Goal: Task Accomplishment & Management: Complete application form

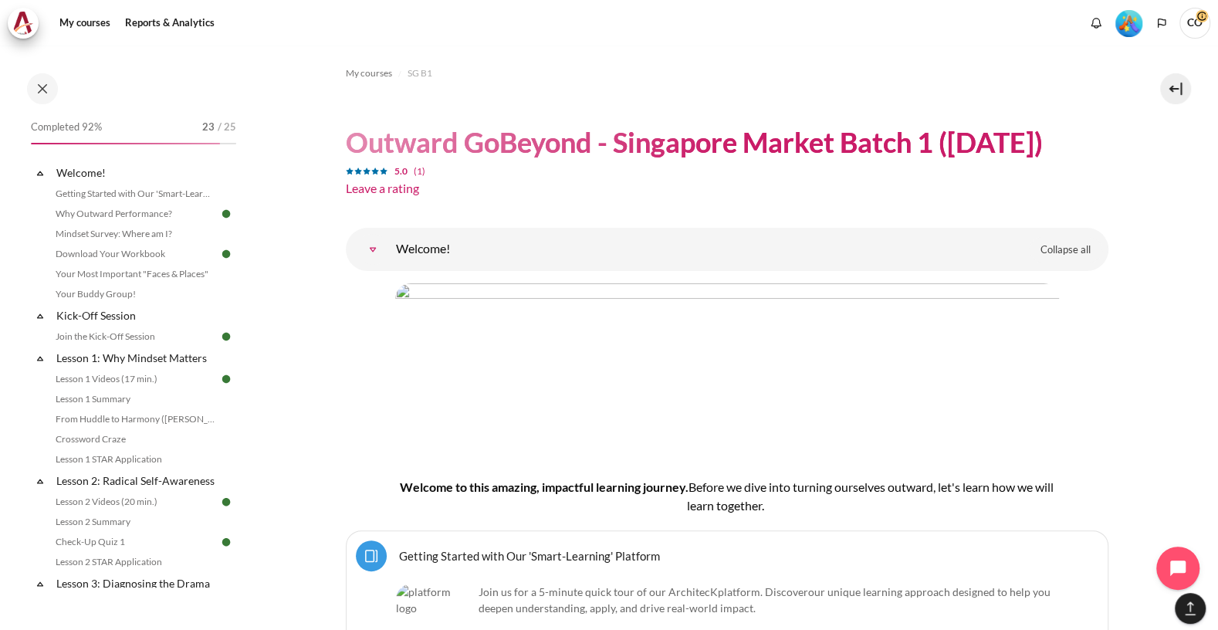
scroll to position [2011, 0]
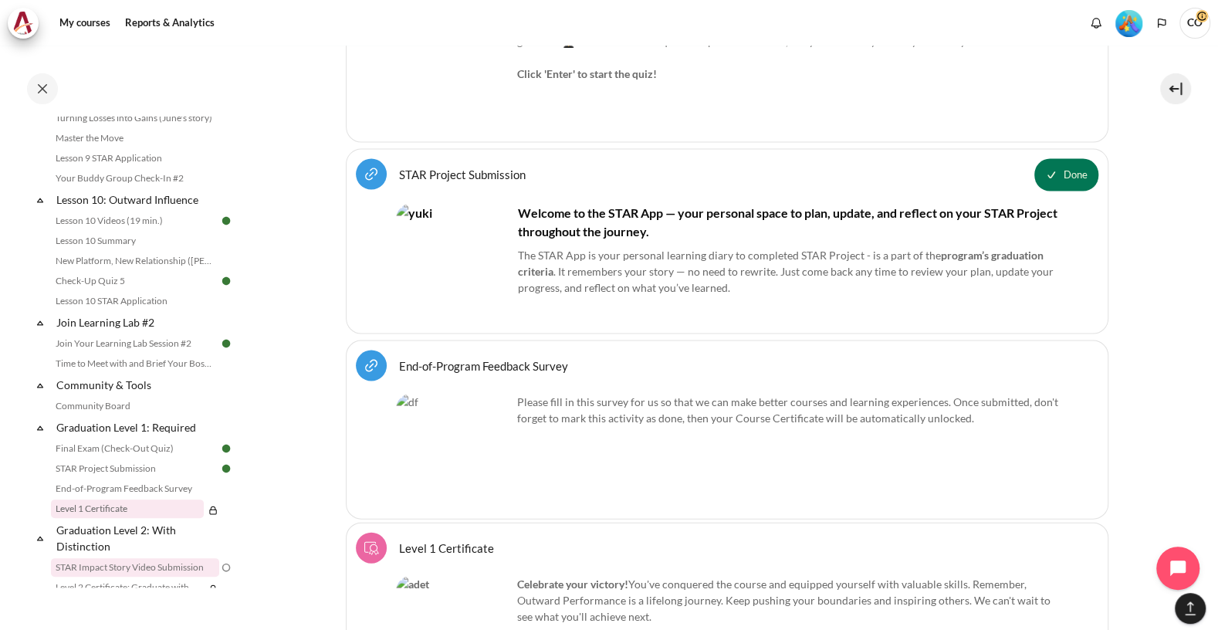
click at [120, 558] on link "STAR Impact Story Video Submission" at bounding box center [135, 567] width 168 height 19
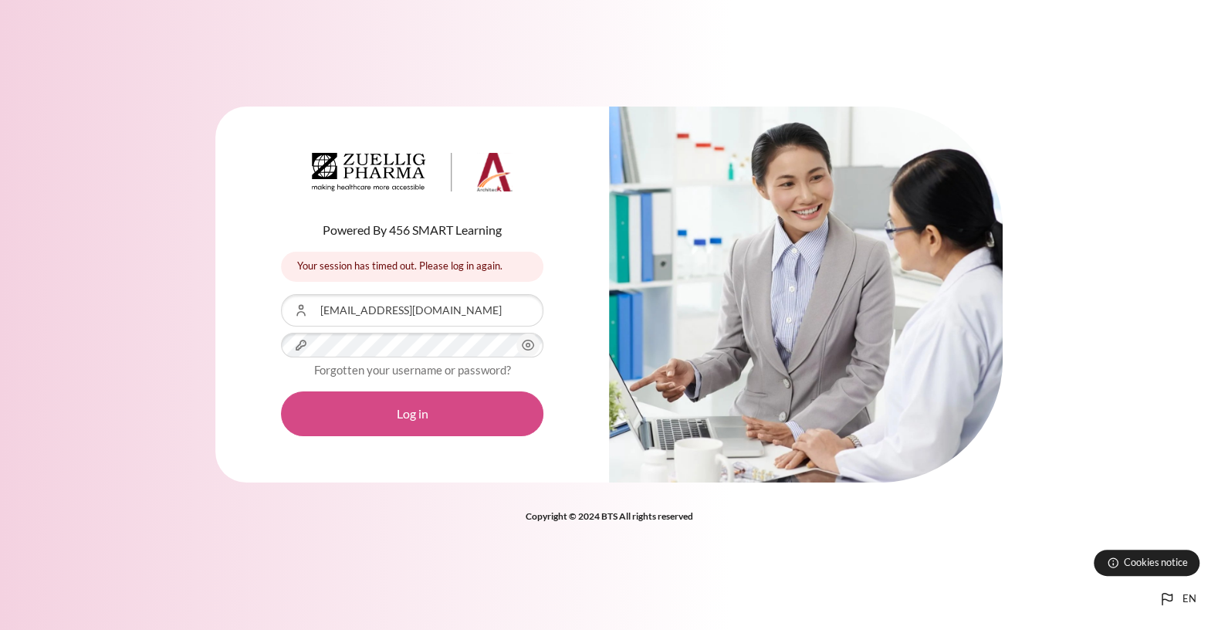
click at [385, 401] on button "Log in" at bounding box center [412, 413] width 262 height 45
